Goal: Communication & Community: Answer question/provide support

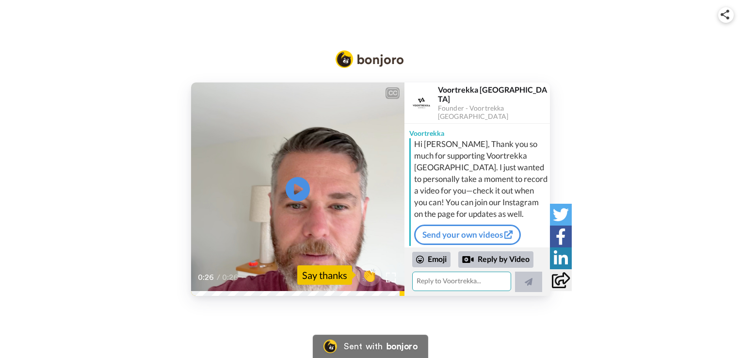
click at [437, 279] on textarea at bounding box center [461, 281] width 99 height 19
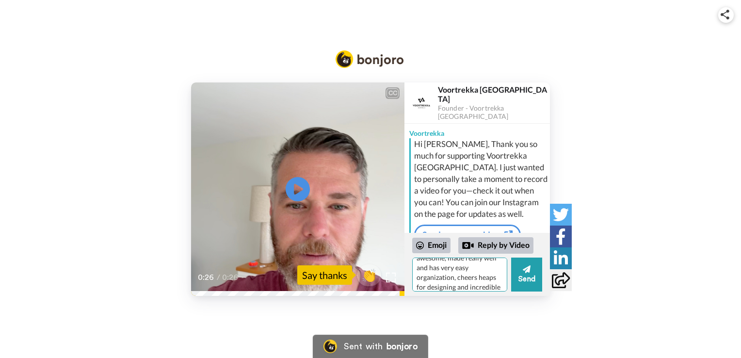
scroll to position [38, 0]
type textarea "hey mate i received your duffle bag and its really awesome, made really well an…"
click at [534, 276] on button "Send" at bounding box center [526, 274] width 31 height 34
click at [519, 271] on button "Send" at bounding box center [526, 274] width 31 height 34
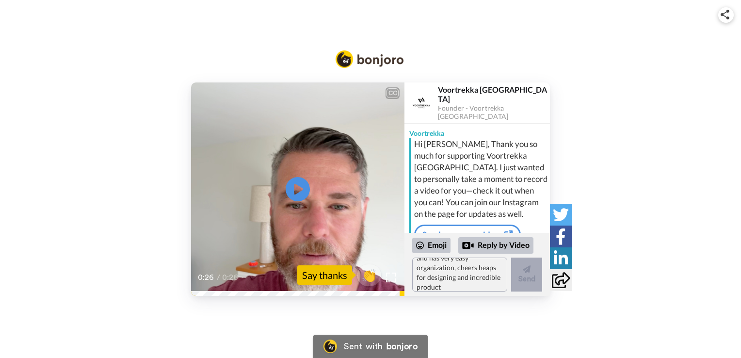
click at [519, 271] on button "Send" at bounding box center [526, 274] width 31 height 34
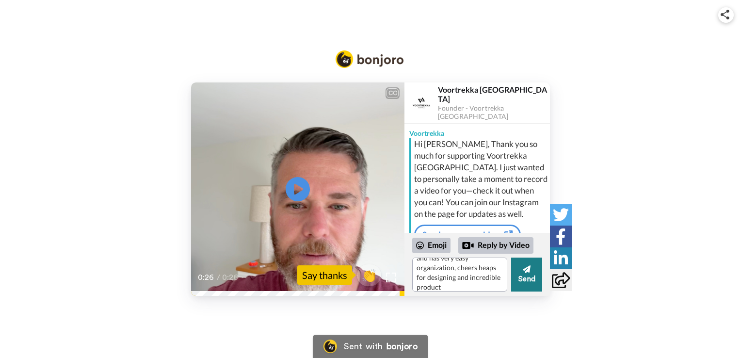
click at [519, 271] on button "Send" at bounding box center [526, 274] width 31 height 34
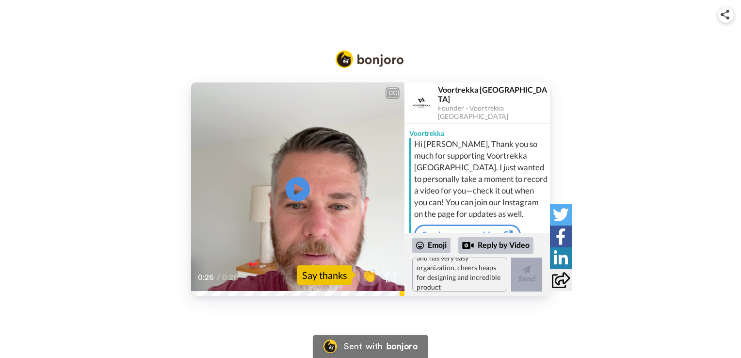
click at [519, 271] on button "Send" at bounding box center [526, 274] width 31 height 34
